Goal: Task Accomplishment & Management: Manage account settings

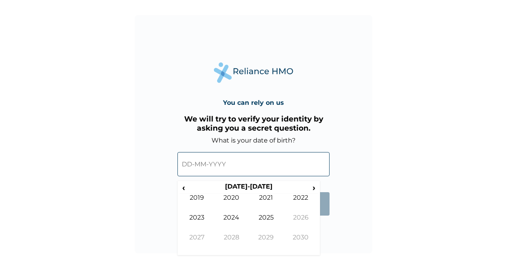
click at [183, 164] on input "text" at bounding box center [254, 164] width 152 height 24
click at [312, 187] on span "›" at bounding box center [314, 187] width 9 height 10
click at [183, 167] on input "text" at bounding box center [254, 164] width 152 height 24
click at [183, 166] on input "text" at bounding box center [254, 164] width 152 height 24
click at [316, 186] on span "›" at bounding box center [314, 187] width 9 height 10
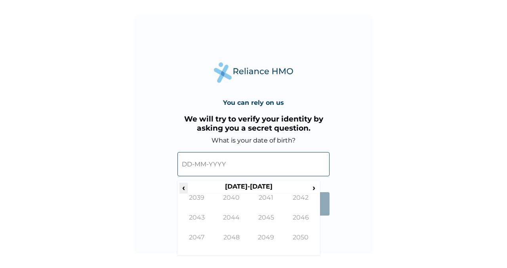
click at [184, 188] on span "‹" at bounding box center [184, 187] width 8 height 10
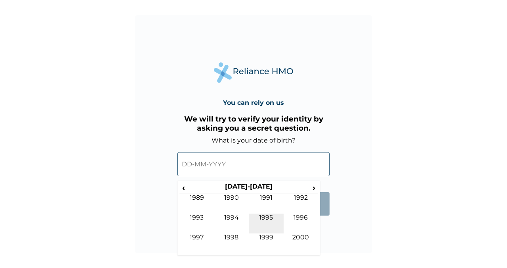
click at [272, 218] on td "1995" at bounding box center [266, 223] width 35 height 20
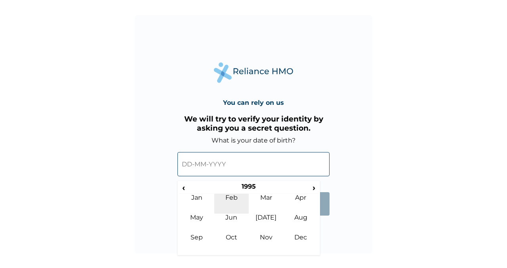
click at [233, 199] on td "Feb" at bounding box center [231, 203] width 35 height 20
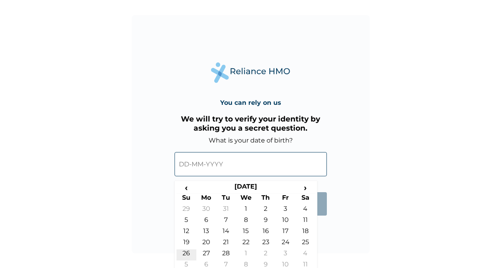
click at [186, 253] on td "26" at bounding box center [186, 254] width 20 height 11
type input "26-02-1995"
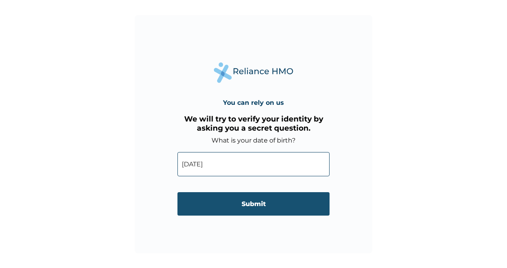
click at [256, 203] on input "Submit" at bounding box center [254, 203] width 152 height 23
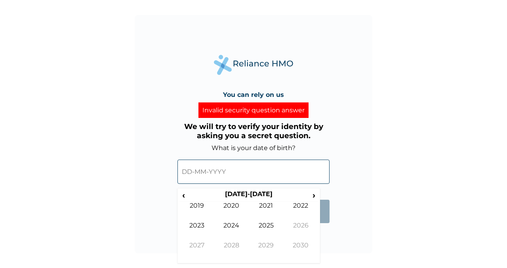
click at [233, 174] on input "text" at bounding box center [254, 171] width 152 height 24
click at [182, 194] on span "‹" at bounding box center [184, 195] width 8 height 10
click at [266, 225] on td "1995" at bounding box center [266, 231] width 35 height 20
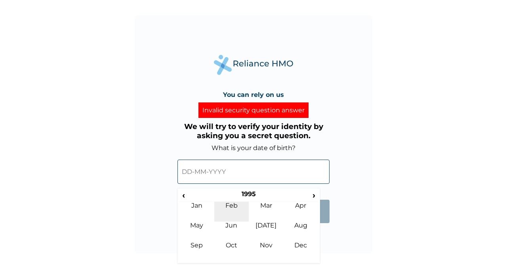
click at [233, 205] on td "Feb" at bounding box center [231, 211] width 35 height 20
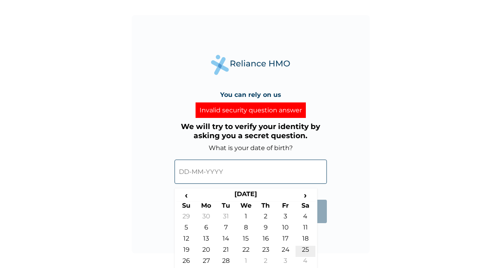
click at [310, 251] on td "25" at bounding box center [305, 250] width 20 height 11
type input "25-02-1995"
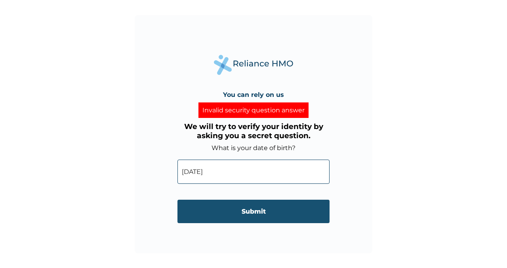
click at [271, 210] on input "Submit" at bounding box center [254, 210] width 152 height 23
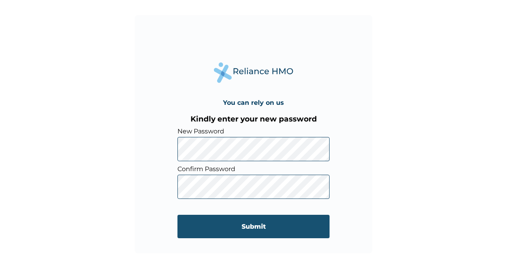
click at [245, 231] on input "Submit" at bounding box center [254, 225] width 152 height 23
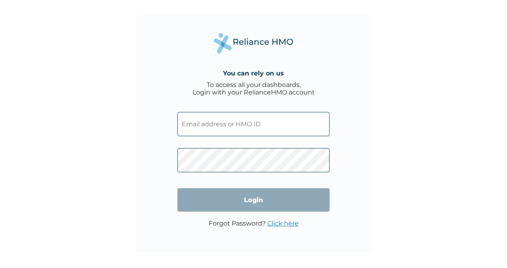
click at [212, 129] on input "text" at bounding box center [254, 124] width 152 height 24
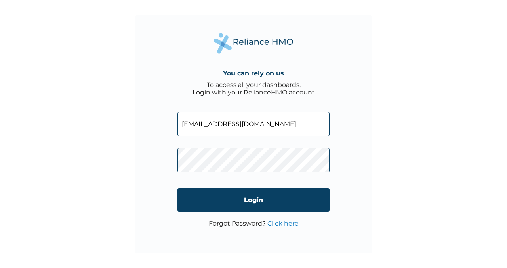
type input "[EMAIL_ADDRESS][DOMAIN_NAME]"
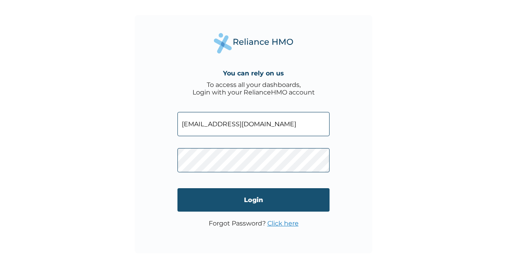
click at [248, 201] on input "Login" at bounding box center [254, 199] width 152 height 23
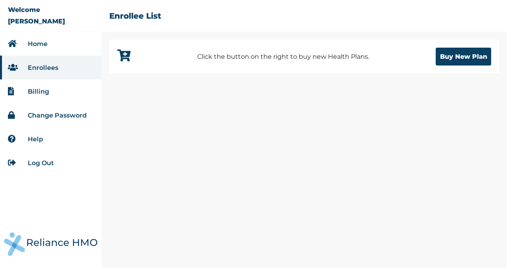
click at [43, 93] on link "Billing" at bounding box center [38, 92] width 21 height 8
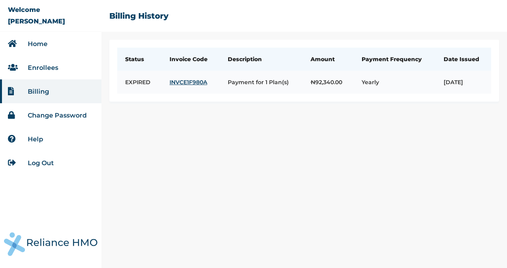
click at [195, 86] on link "INVCE1F980A" at bounding box center [191, 81] width 42 height 7
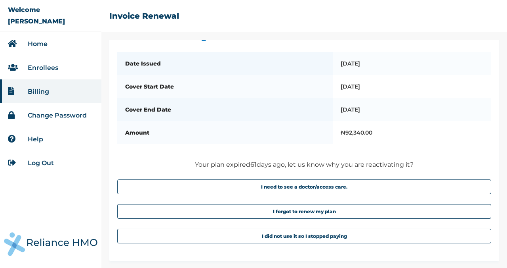
scroll to position [35, 0]
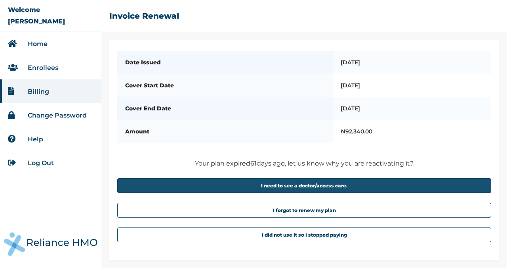
click at [320, 185] on button "I need to see a doctor/access care." at bounding box center [304, 185] width 374 height 15
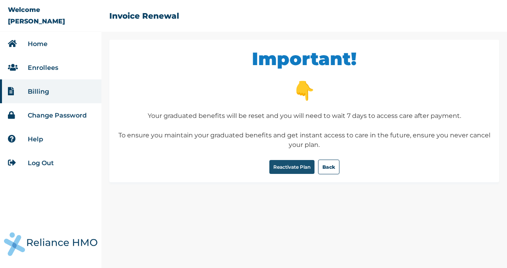
click at [289, 165] on button "Reactivate Plan" at bounding box center [292, 167] width 45 height 14
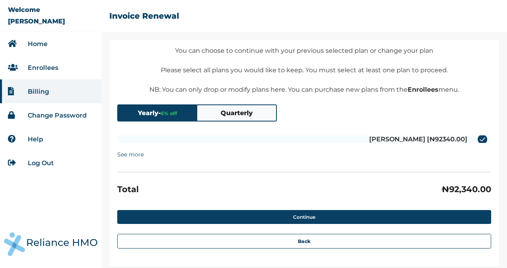
scroll to position [34, 0]
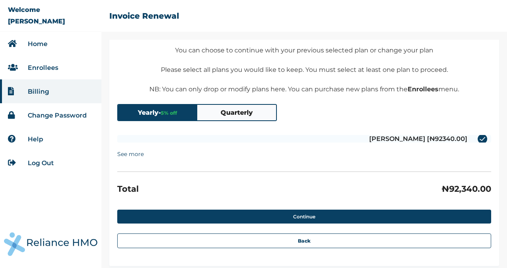
click at [153, 112] on button "Yearly - 5 % off" at bounding box center [157, 112] width 79 height 15
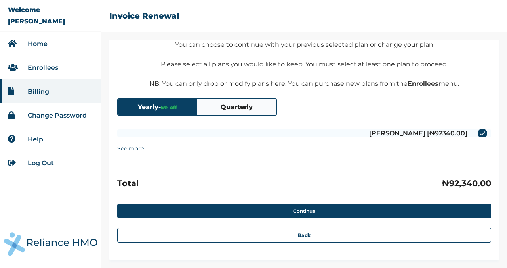
scroll to position [40, 0]
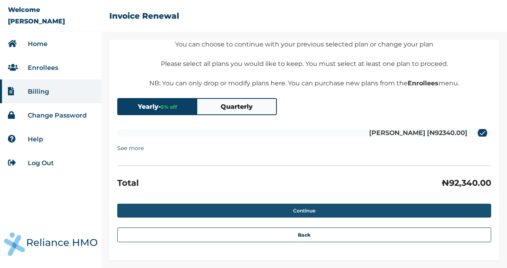
click at [301, 212] on button "Continue" at bounding box center [304, 210] width 374 height 14
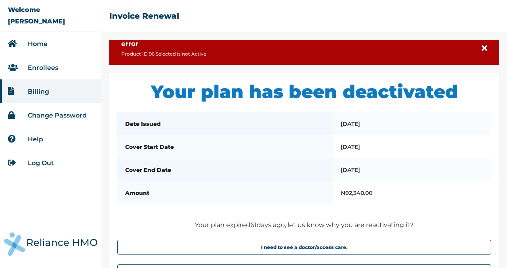
scroll to position [7, 0]
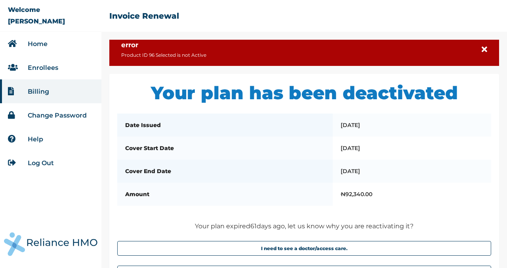
click at [62, 117] on link "Change Password" at bounding box center [57, 115] width 59 height 8
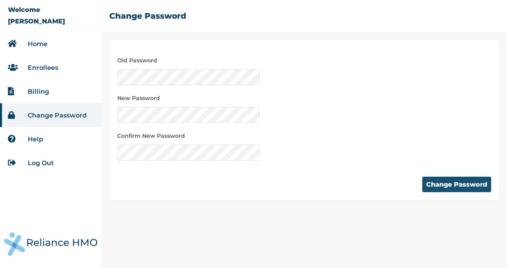
click at [449, 184] on button "Change Password" at bounding box center [457, 183] width 69 height 15
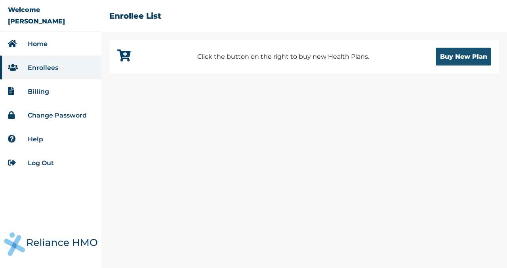
click at [467, 60] on button "Buy New Plan" at bounding box center [463, 57] width 55 height 18
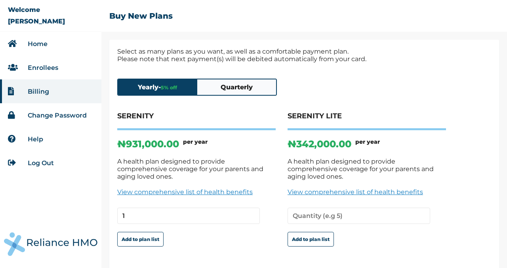
click at [249, 218] on input "1" at bounding box center [188, 215] width 143 height 16
type input "2"
click at [252, 213] on input "2" at bounding box center [188, 215] width 143 height 16
click at [230, 88] on button "Quarterly" at bounding box center [236, 86] width 79 height 15
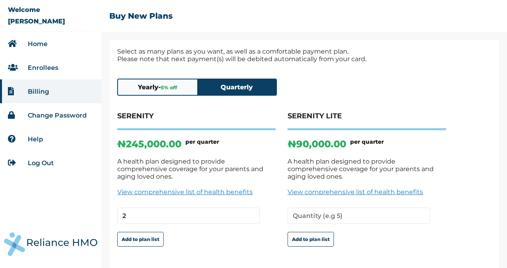
click at [147, 94] on button "Yearly - 5 % off" at bounding box center [157, 86] width 79 height 15
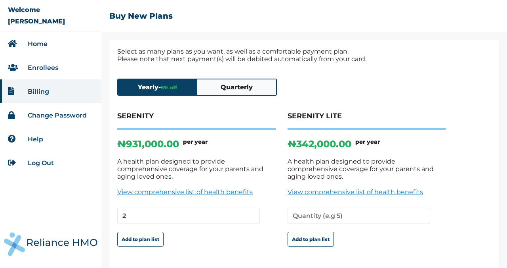
click at [69, 71] on li "Enrollees" at bounding box center [50, 67] width 101 height 24
click at [48, 70] on link "Enrollees" at bounding box center [43, 68] width 31 height 8
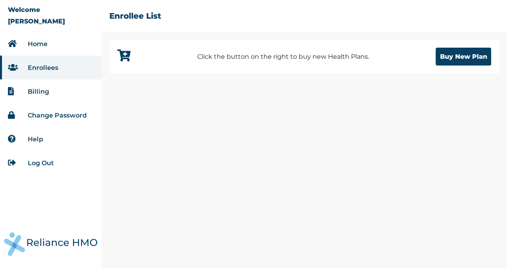
click at [38, 44] on link "Home" at bounding box center [38, 44] width 20 height 8
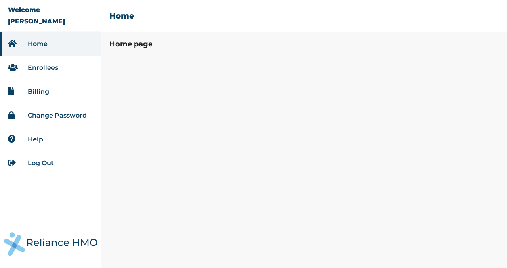
click at [42, 73] on li "Enrollees" at bounding box center [50, 67] width 101 height 24
click at [43, 67] on link "Enrollees" at bounding box center [43, 68] width 31 height 8
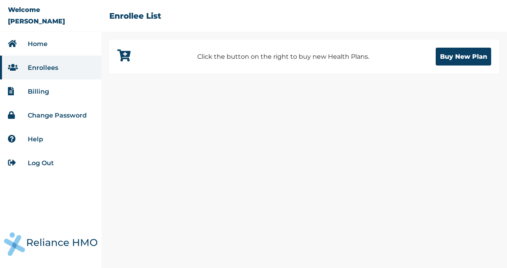
click at [41, 90] on link "Billing" at bounding box center [38, 92] width 21 height 8
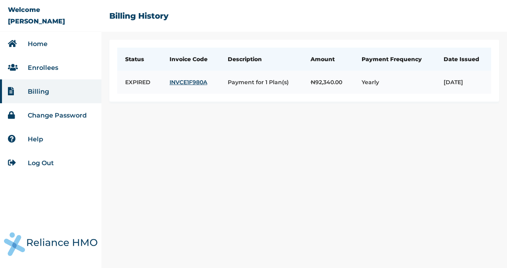
click at [192, 86] on link "INVCE1F980A" at bounding box center [191, 81] width 42 height 7
